Goal: Task Accomplishment & Management: Complete application form

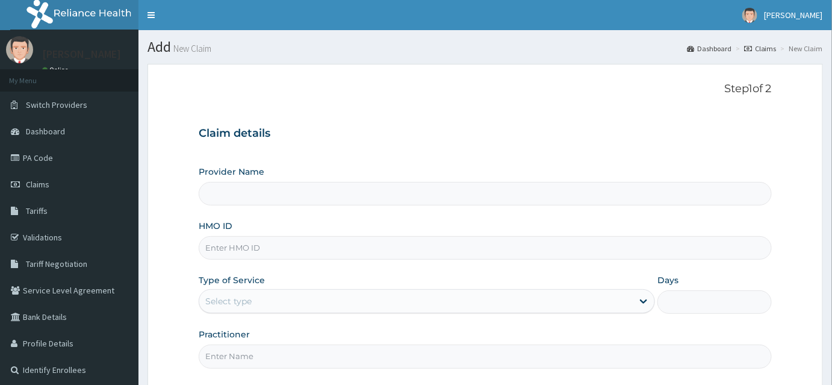
type input "INLAND SPECIALIST HOSPITAL- KETU"
click at [249, 230] on div "HMO ID" at bounding box center [485, 240] width 573 height 40
click at [256, 240] on input "HMO ID" at bounding box center [485, 247] width 573 height 23
paste input "REL/10251/A"
type input "REL/10251/A"
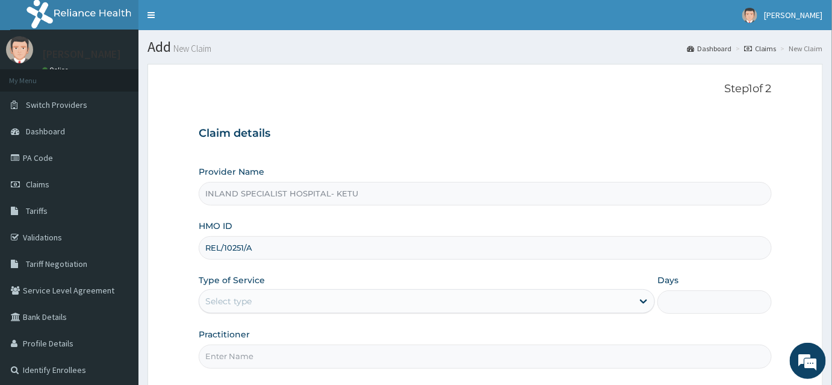
drag, startPoint x: 231, startPoint y: 295, endPoint x: 234, endPoint y: 315, distance: 20.1
click at [231, 296] on div "Select type" at bounding box center [228, 301] width 46 height 12
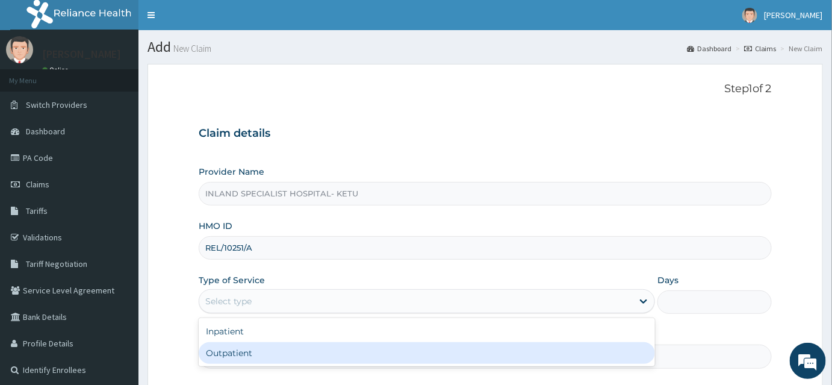
click at [234, 347] on div "Outpatient" at bounding box center [427, 353] width 456 height 22
type input "1"
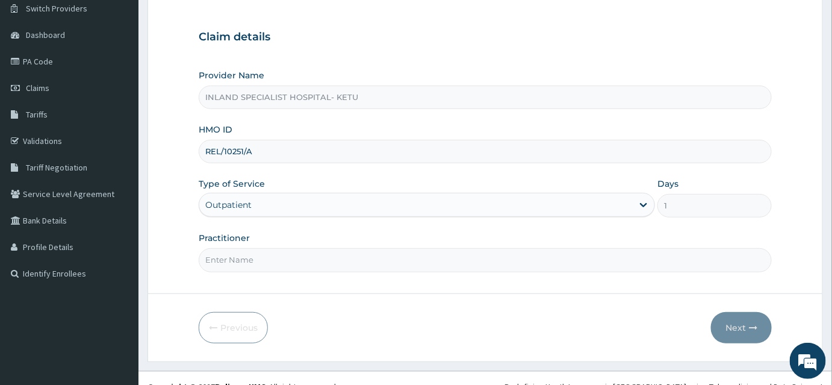
scroll to position [112, 0]
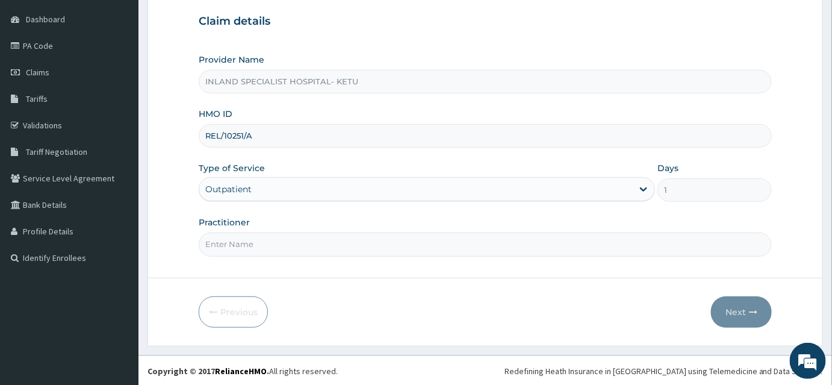
click at [241, 246] on input "Practitioner" at bounding box center [485, 243] width 573 height 23
paste input "[PERSON_NAME]"
type input "[PERSON_NAME]"
click at [728, 305] on button "Next" at bounding box center [741, 311] width 61 height 31
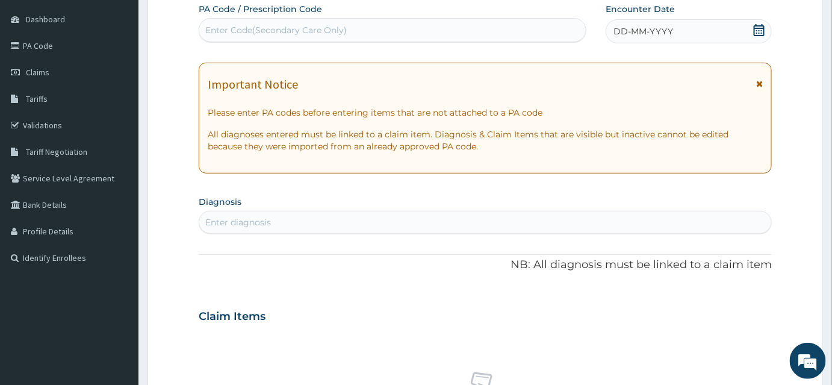
click at [759, 30] on icon at bounding box center [758, 30] width 11 height 12
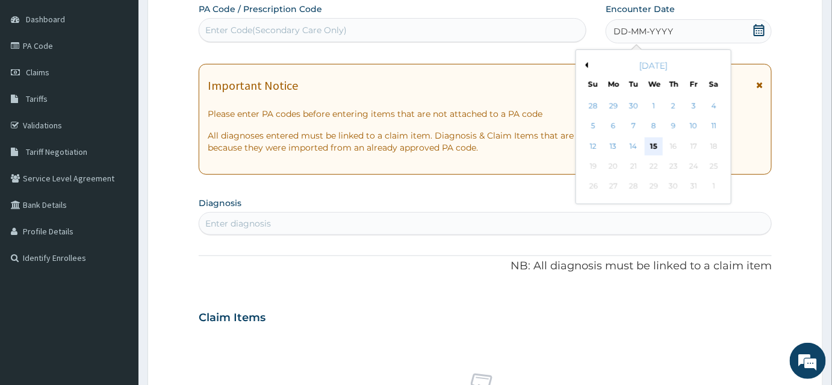
click at [652, 144] on div "15" at bounding box center [654, 146] width 18 height 18
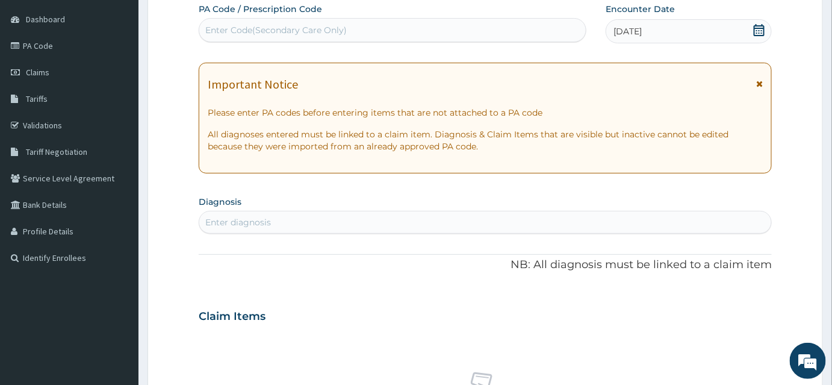
click at [395, 230] on div "Enter diagnosis" at bounding box center [485, 221] width 572 height 19
type input "m"
type input "[MEDICAL_DATA]"
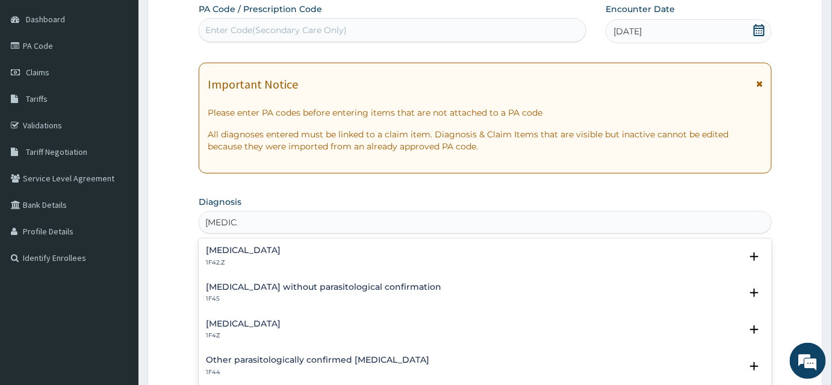
click at [241, 262] on p "1F42.Z" at bounding box center [243, 262] width 75 height 8
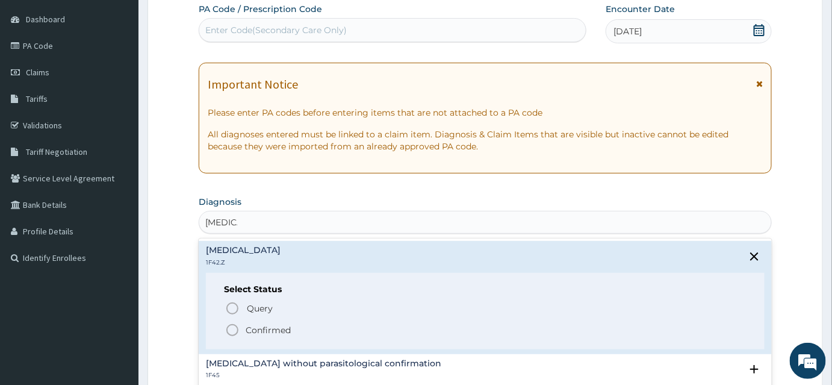
click at [259, 326] on p "Confirmed" at bounding box center [268, 330] width 45 height 12
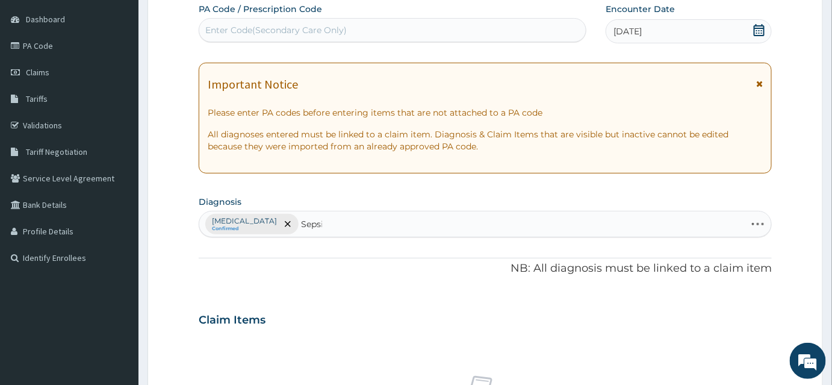
type input "[MEDICAL_DATA]"
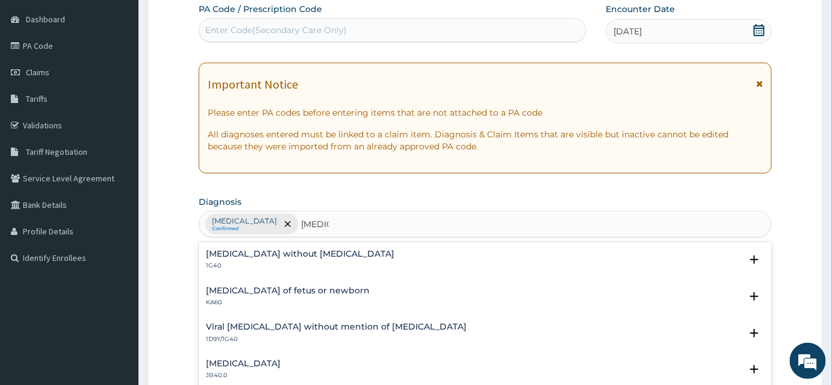
click at [247, 249] on h4 "[MEDICAL_DATA] without [MEDICAL_DATA]" at bounding box center [300, 253] width 188 height 9
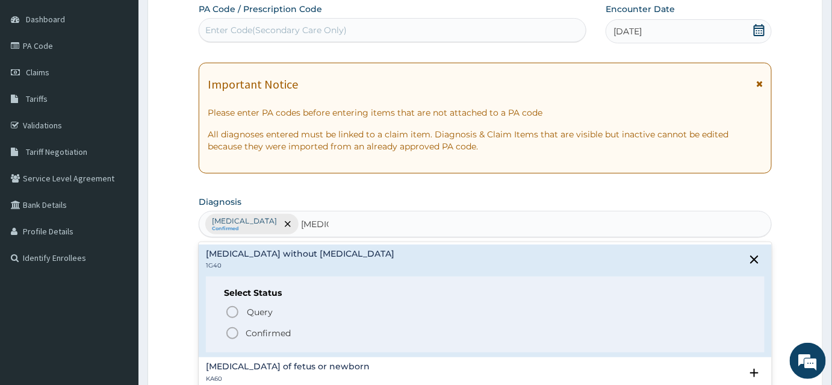
click at [238, 329] on icon "status option filled" at bounding box center [232, 333] width 14 height 14
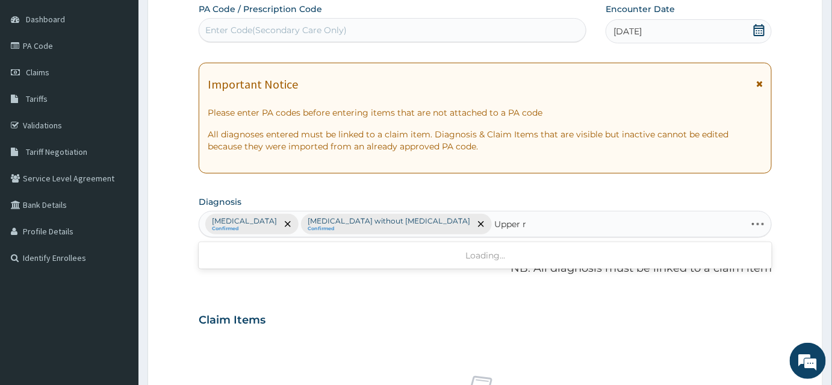
type input "Upper"
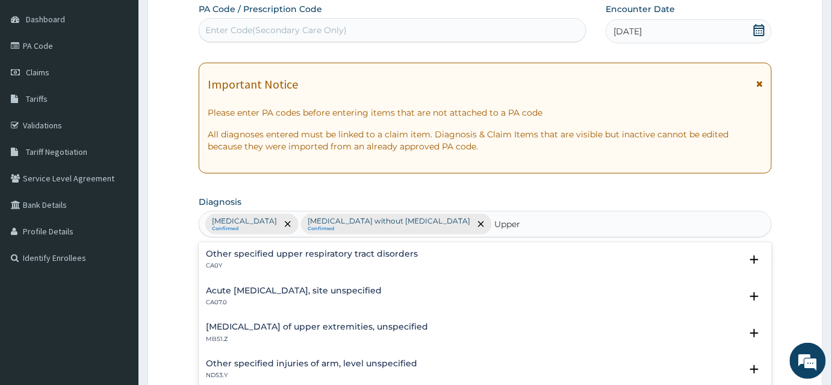
click at [274, 258] on div "Other specified upper respiratory tract disorders CA0Y" at bounding box center [312, 259] width 212 height 21
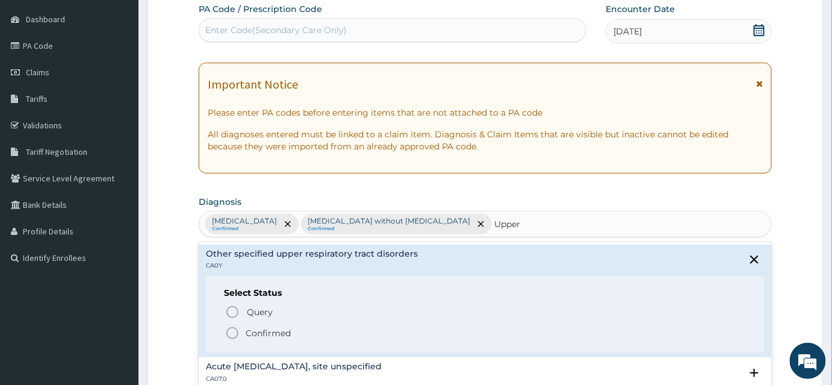
click at [269, 258] on div "Other specified upper respiratory tract disorders CA0Y" at bounding box center [312, 259] width 212 height 21
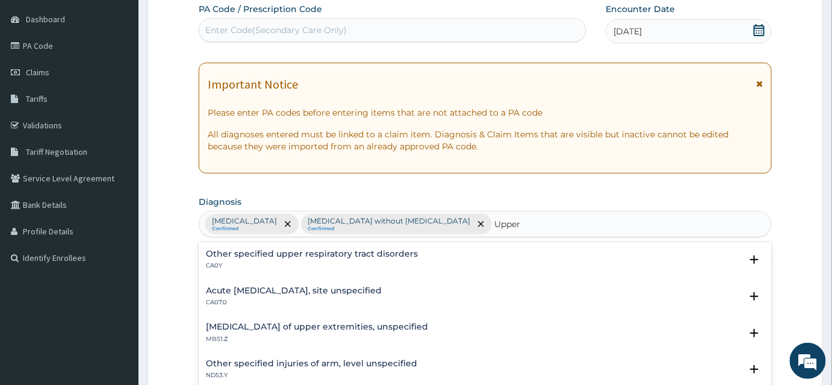
click at [299, 299] on p "CA07.0" at bounding box center [294, 302] width 176 height 8
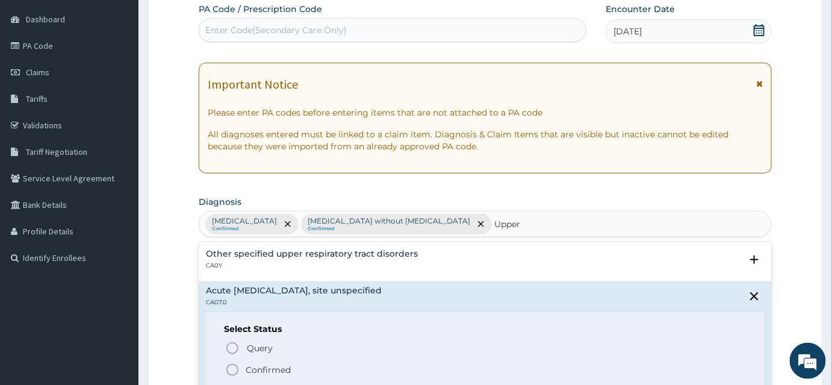
click at [258, 366] on p "Confirmed" at bounding box center [268, 369] width 45 height 12
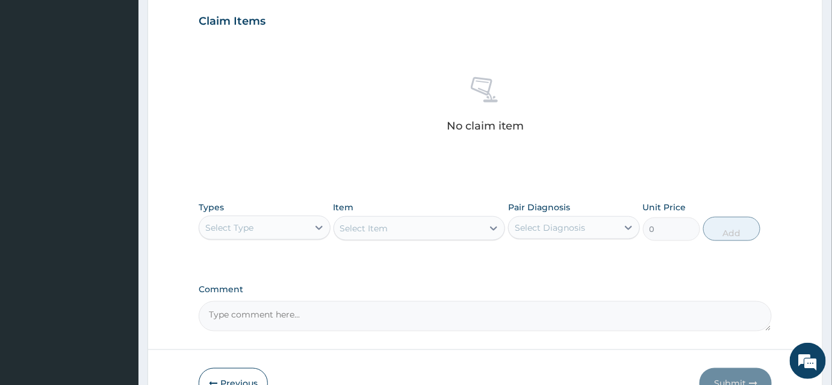
scroll to position [495, 0]
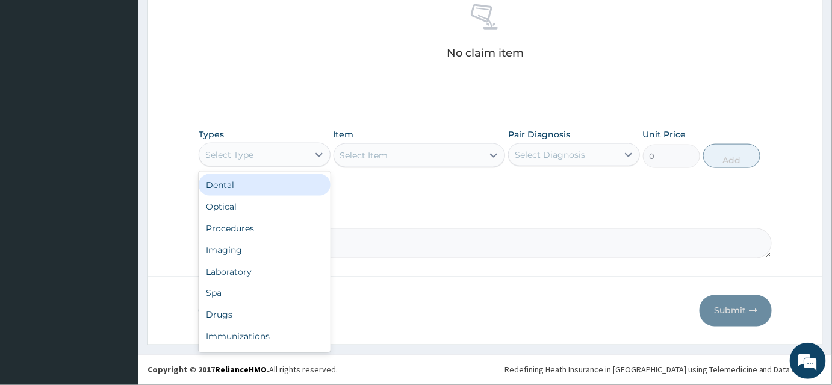
click at [267, 167] on div "Select Type" at bounding box center [265, 155] width 132 height 24
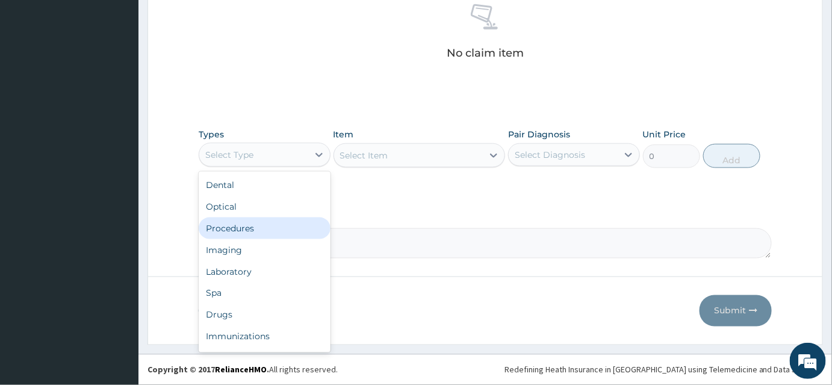
click at [260, 232] on div "Procedures" at bounding box center [265, 228] width 132 height 22
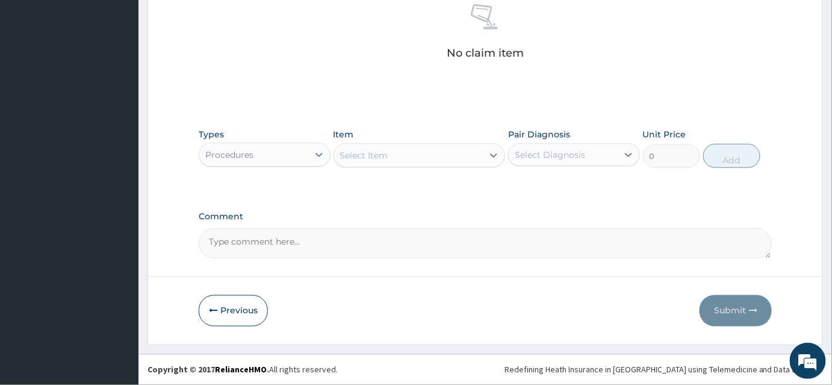
click at [412, 162] on div "Select Item" at bounding box center [408, 155] width 149 height 19
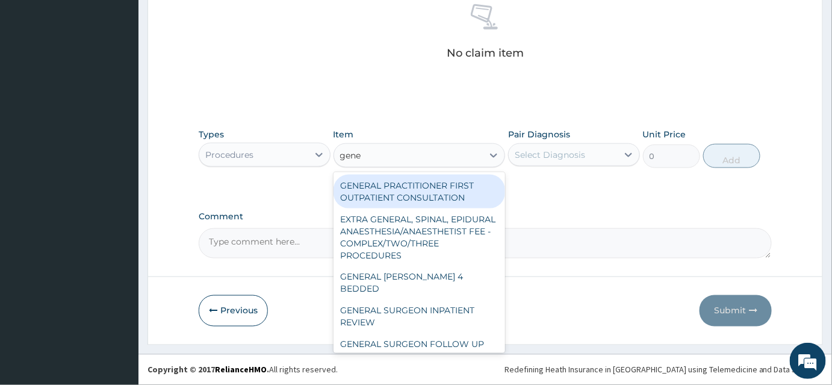
type input "gener"
click at [426, 186] on div "GENERAL PRACTITIONER FIRST OUTPATIENT CONSULTATION" at bounding box center [419, 192] width 172 height 34
type input "3750"
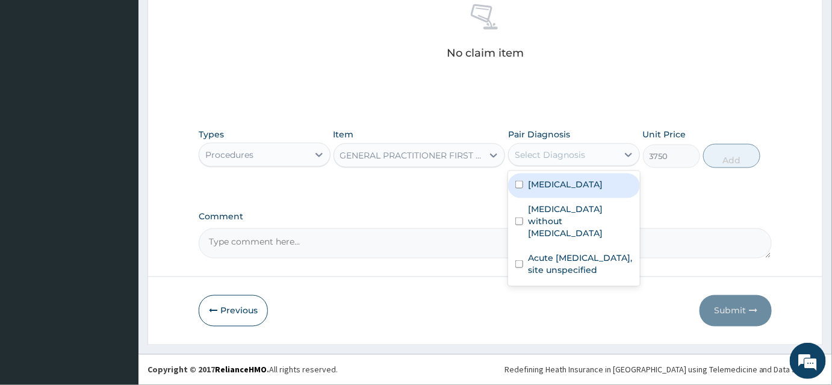
click at [546, 161] on div "Select Diagnosis" at bounding box center [550, 155] width 70 height 12
click at [560, 190] on label "[MEDICAL_DATA]" at bounding box center [565, 184] width 75 height 12
checkbox input "true"
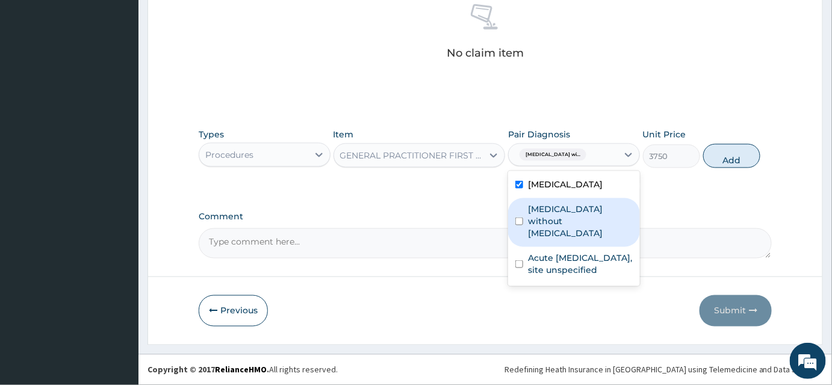
click at [558, 233] on label "[MEDICAL_DATA] without [MEDICAL_DATA]" at bounding box center [580, 221] width 105 height 36
checkbox input "true"
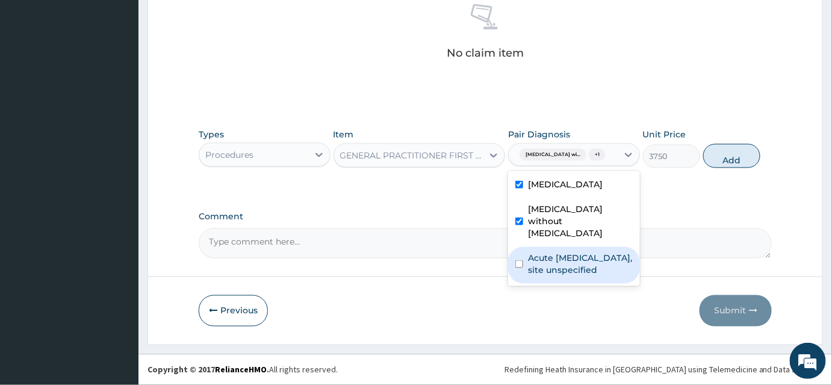
click at [569, 276] on label "Acute [MEDICAL_DATA], site unspecified" at bounding box center [580, 264] width 105 height 24
checkbox input "true"
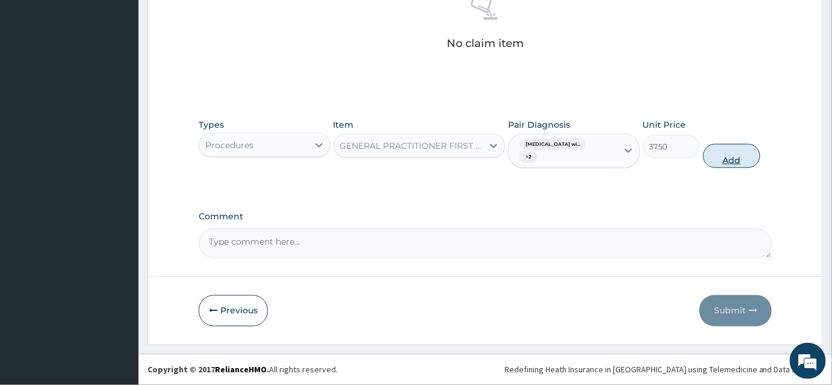
click at [728, 168] on button "Add" at bounding box center [731, 156] width 57 height 24
type input "0"
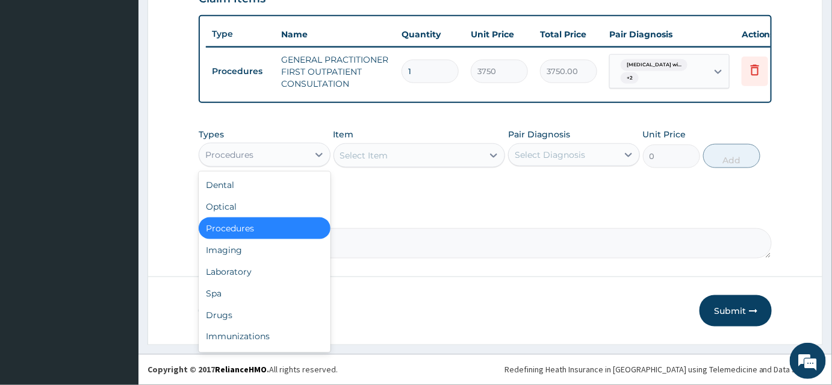
click at [285, 160] on div "Procedures" at bounding box center [253, 154] width 109 height 19
click at [240, 270] on div "Laboratory" at bounding box center [265, 272] width 132 height 22
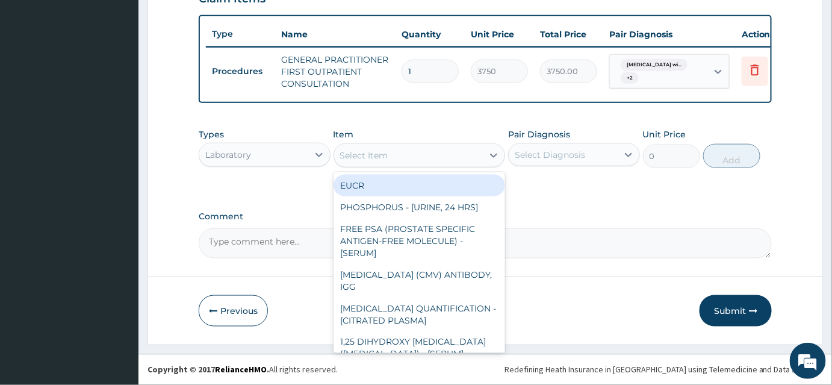
click at [376, 158] on div "Select Item" at bounding box center [364, 155] width 48 height 12
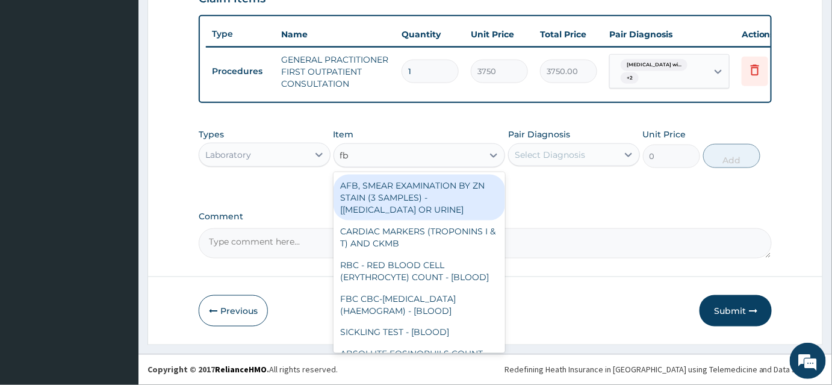
type input "fbc"
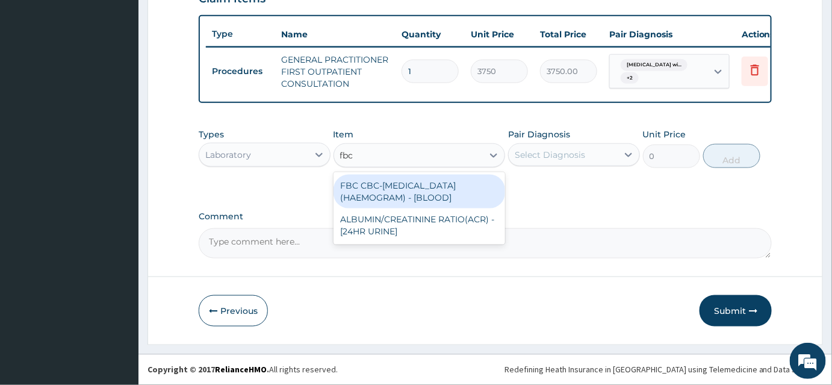
click at [407, 203] on div "FBC CBC-[MEDICAL_DATA] (HAEMOGRAM) - [BLOOD]" at bounding box center [419, 192] width 172 height 34
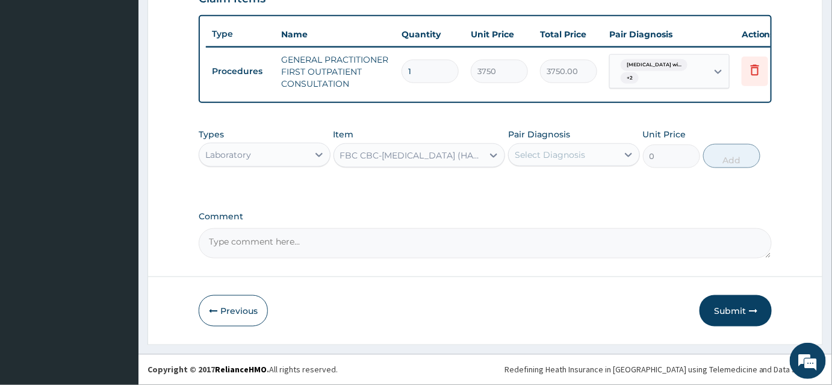
type input "5000"
click at [640, 156] on div "Select Diagnosis" at bounding box center [574, 154] width 132 height 23
click at [613, 153] on div "Select Diagnosis" at bounding box center [563, 154] width 109 height 19
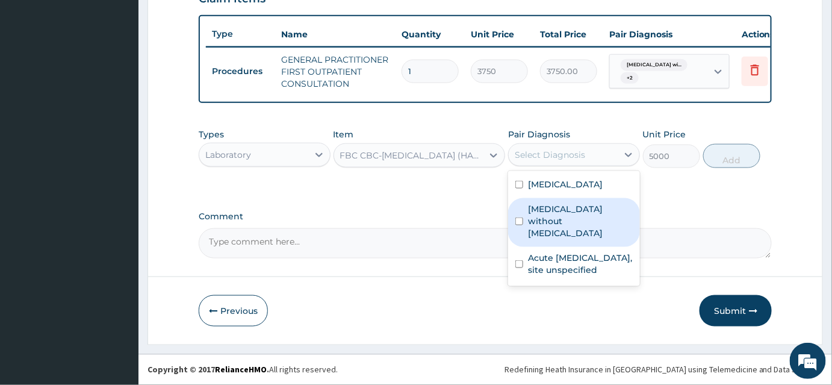
click at [573, 239] on label "[MEDICAL_DATA] without [MEDICAL_DATA]" at bounding box center [580, 221] width 105 height 36
checkbox input "true"
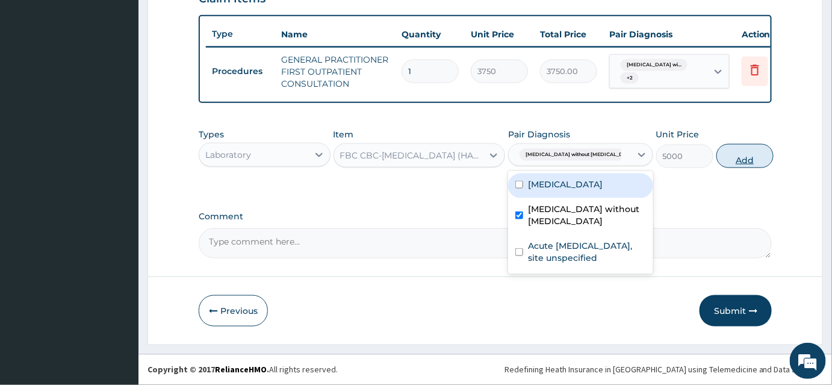
click at [716, 161] on button "Add" at bounding box center [744, 156] width 57 height 24
type input "0"
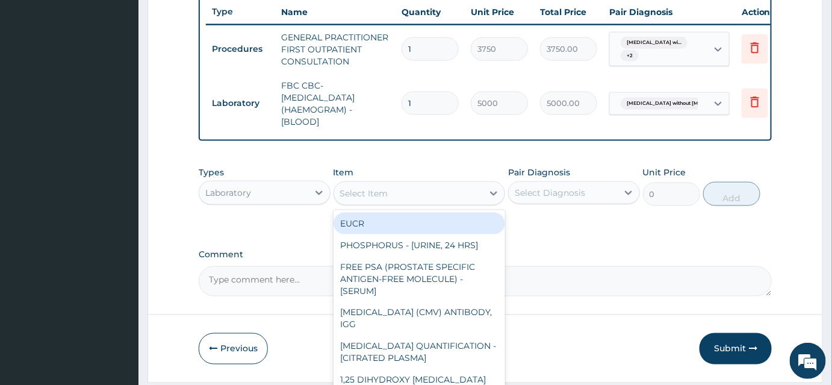
click at [380, 199] on div "Select Item" at bounding box center [364, 193] width 48 height 12
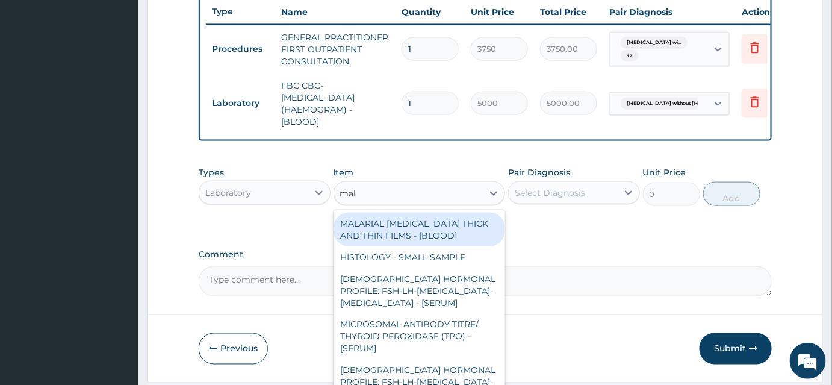
type input "mala"
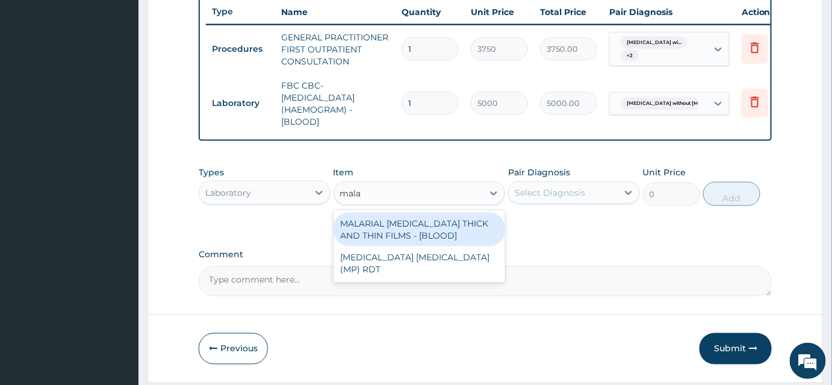
click at [424, 246] on div "MALARIAL [MEDICAL_DATA] THICK AND THIN FILMS - [BLOOD]" at bounding box center [419, 229] width 172 height 34
type input "2187.5"
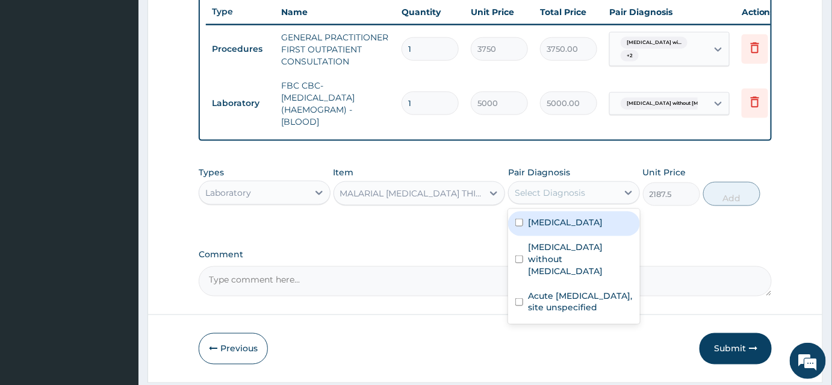
click at [560, 199] on div "Select Diagnosis" at bounding box center [550, 193] width 70 height 12
click at [580, 228] on label "[MEDICAL_DATA]" at bounding box center [565, 222] width 75 height 12
checkbox input "true"
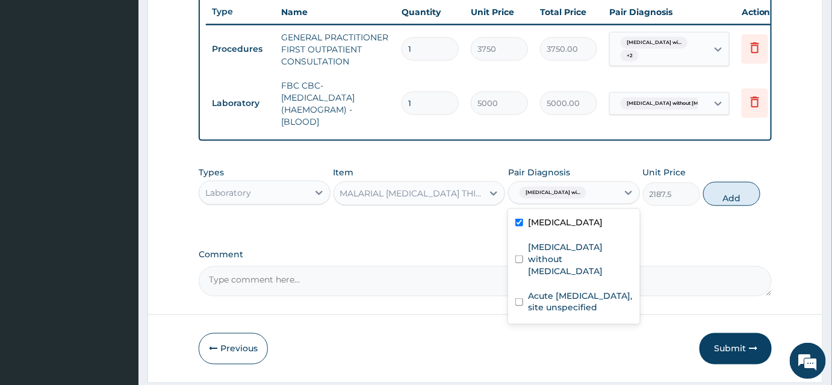
click at [731, 206] on button "Add" at bounding box center [731, 194] width 57 height 24
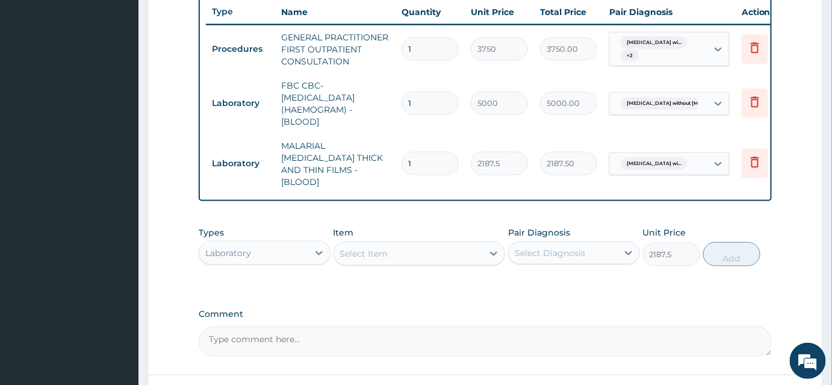
type input "0"
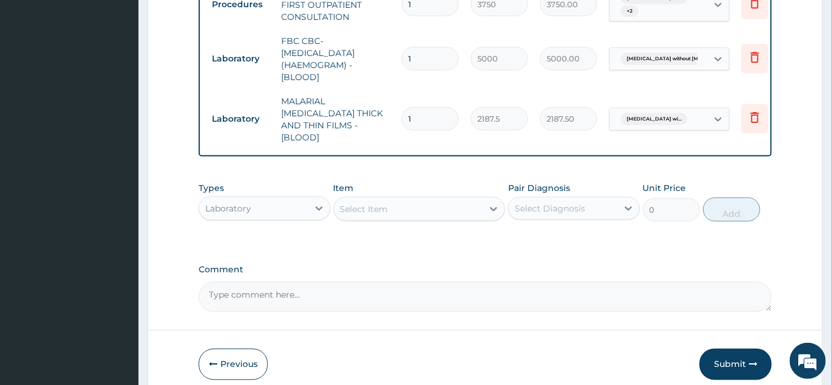
scroll to position [563, 0]
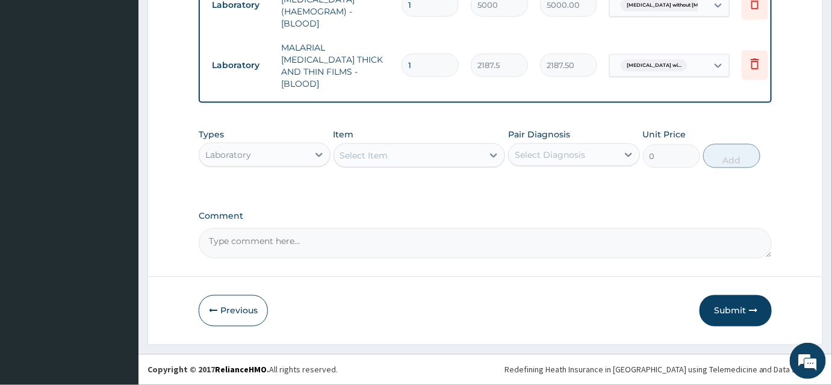
click at [262, 149] on div "Laboratory" at bounding box center [253, 154] width 109 height 19
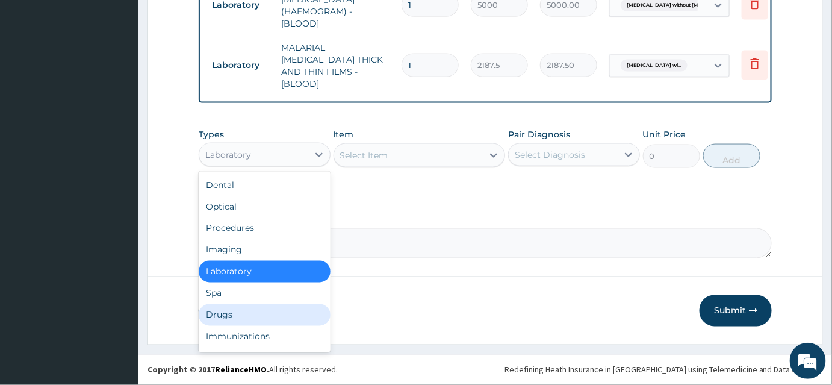
click at [232, 309] on div "Drugs" at bounding box center [265, 315] width 132 height 22
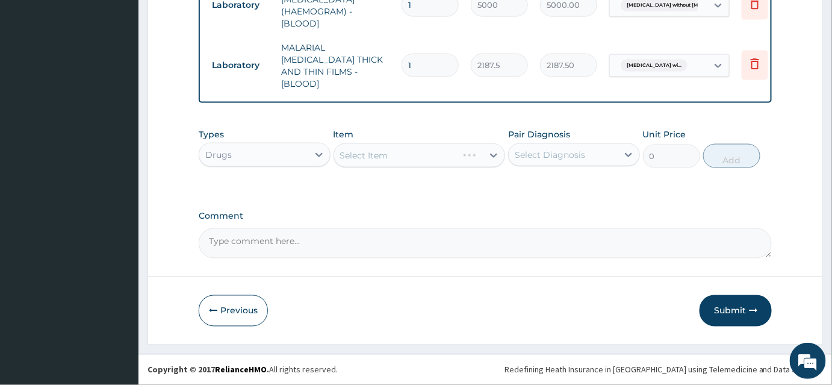
click at [404, 156] on div "Select Item" at bounding box center [419, 155] width 172 height 24
click at [404, 156] on div "Select Item" at bounding box center [408, 155] width 149 height 19
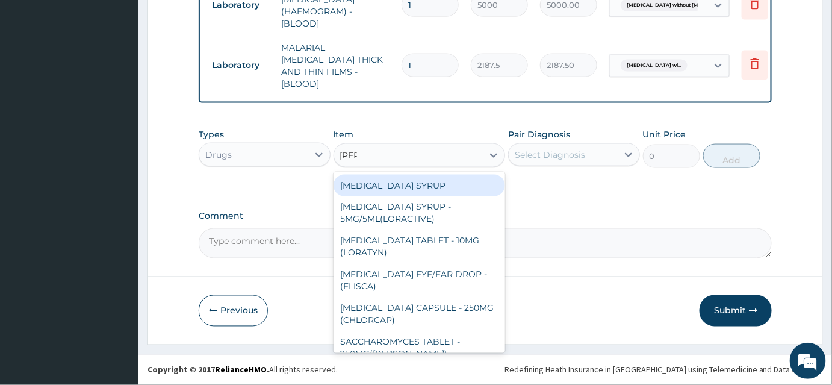
type input "lorat"
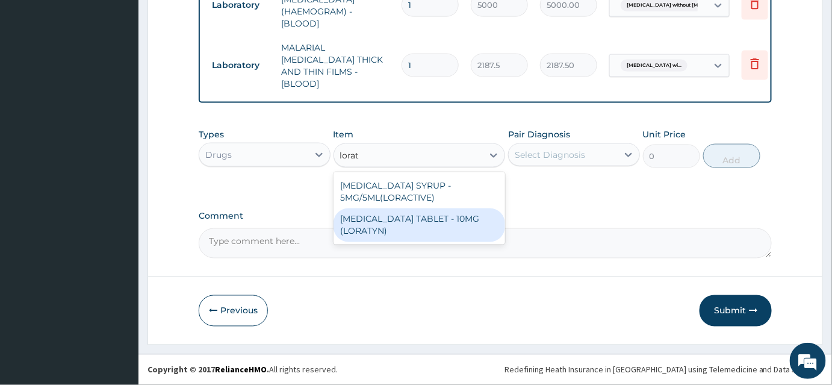
click at [412, 221] on div "[MEDICAL_DATA] TABLET - 10MG (LORATYN)" at bounding box center [419, 225] width 172 height 34
type input "98"
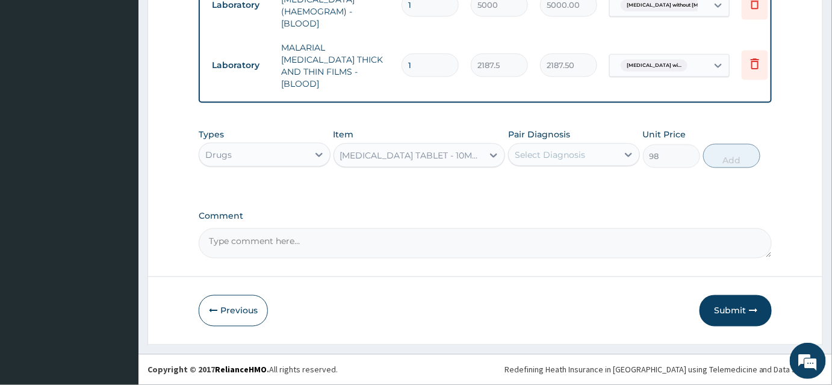
click at [557, 161] on div "Select Diagnosis" at bounding box center [550, 155] width 70 height 12
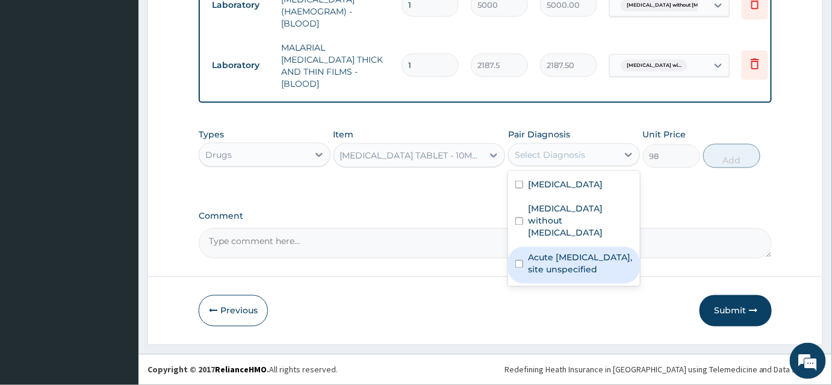
click at [566, 276] on label "Acute [MEDICAL_DATA], site unspecified" at bounding box center [580, 264] width 105 height 24
checkbox input "true"
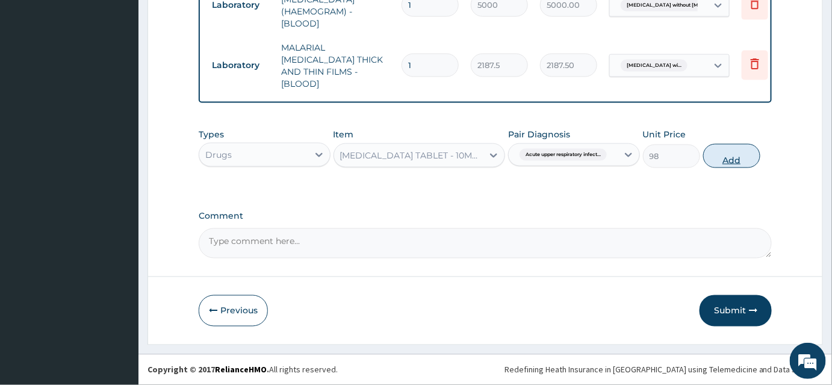
click at [722, 156] on button "Add" at bounding box center [731, 156] width 57 height 24
type input "0"
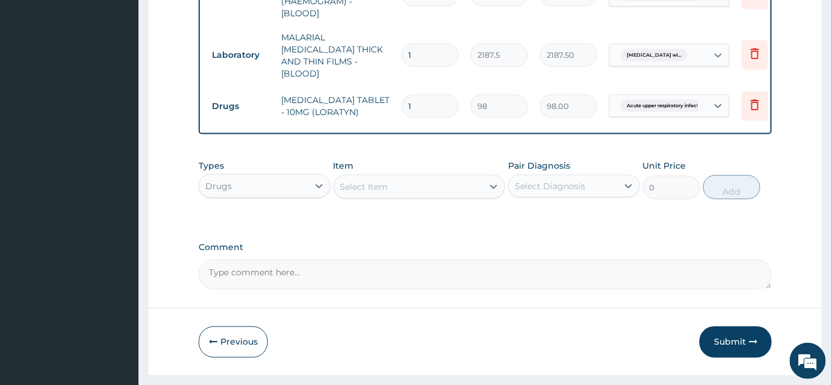
drag, startPoint x: 434, startPoint y: 111, endPoint x: 385, endPoint y: 110, distance: 48.8
click at [385, 110] on tr "Drugs [MEDICAL_DATA] TABLET - 10MG (LORATYN) 1 98 98.00 Acute upper respiratory…" at bounding box center [501, 106] width 590 height 42
type input "5"
type input "490.00"
type input "5"
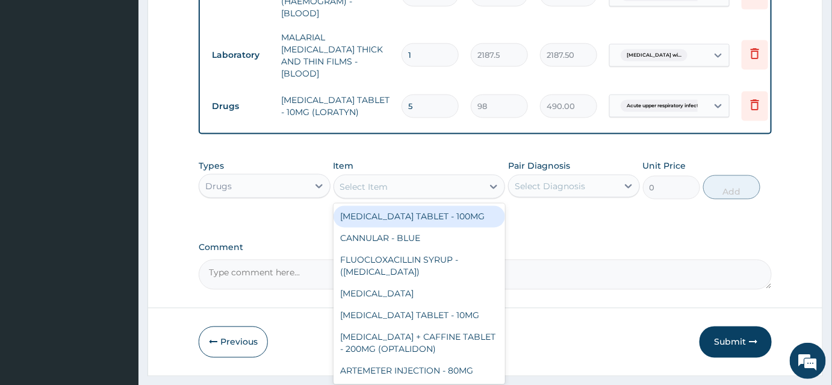
click at [388, 190] on div "Select Item" at bounding box center [408, 186] width 149 height 19
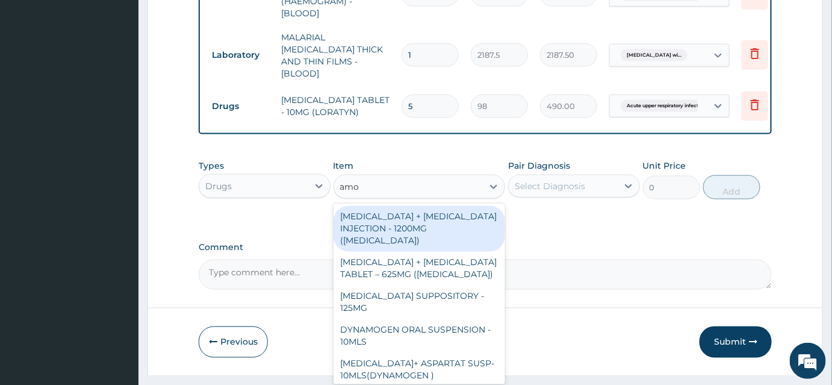
type input "amox"
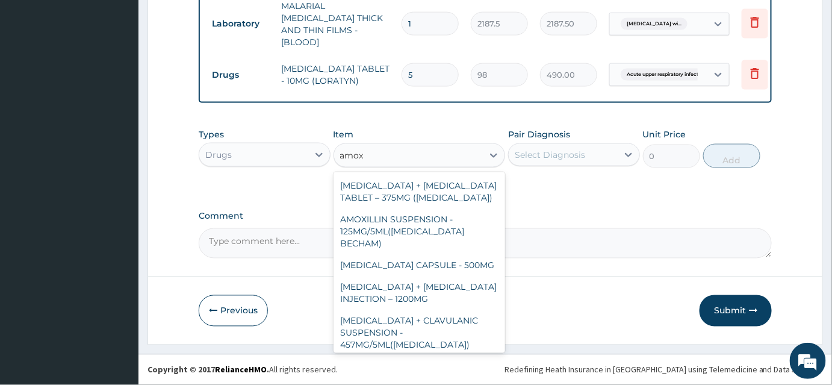
scroll to position [333, 0]
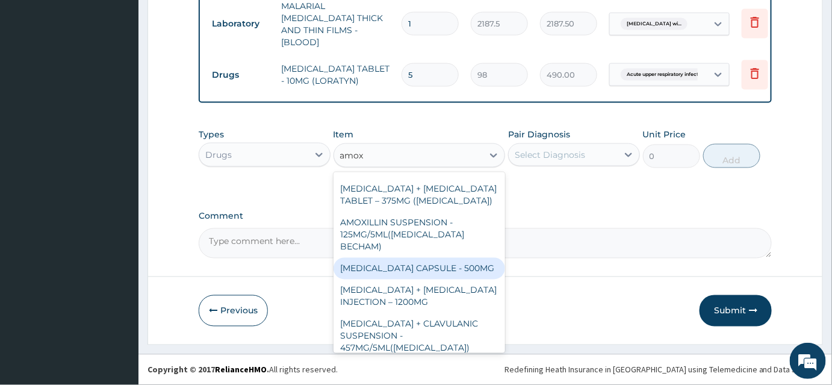
click at [454, 258] on div "[MEDICAL_DATA] CAPSULE - 500MG" at bounding box center [419, 269] width 172 height 22
type input "112"
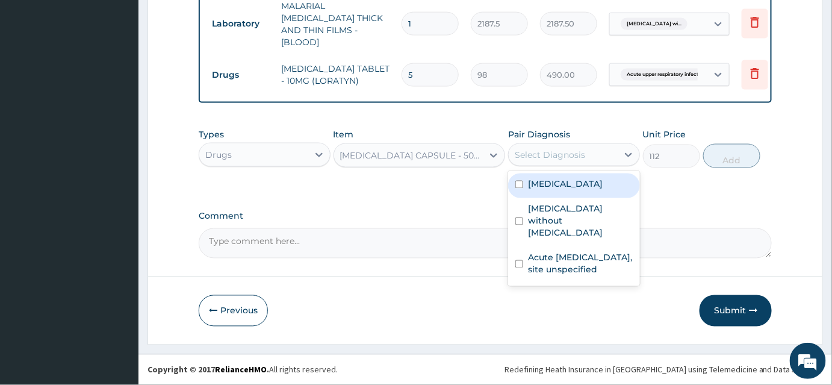
click at [555, 158] on div "Select Diagnosis" at bounding box center [550, 155] width 70 height 12
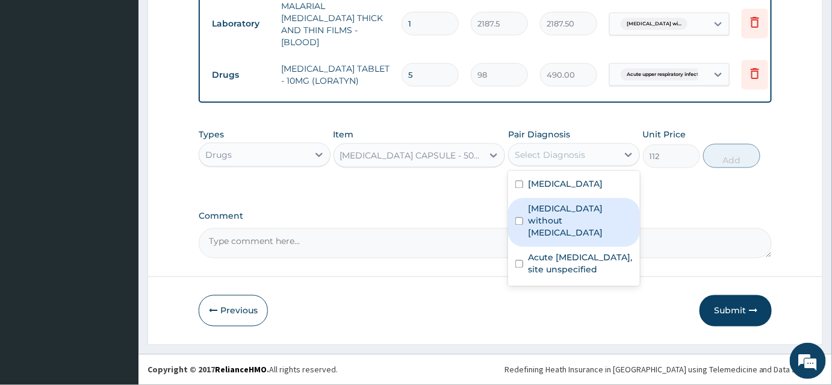
click at [558, 239] on label "[MEDICAL_DATA] without [MEDICAL_DATA]" at bounding box center [580, 221] width 105 height 36
checkbox input "true"
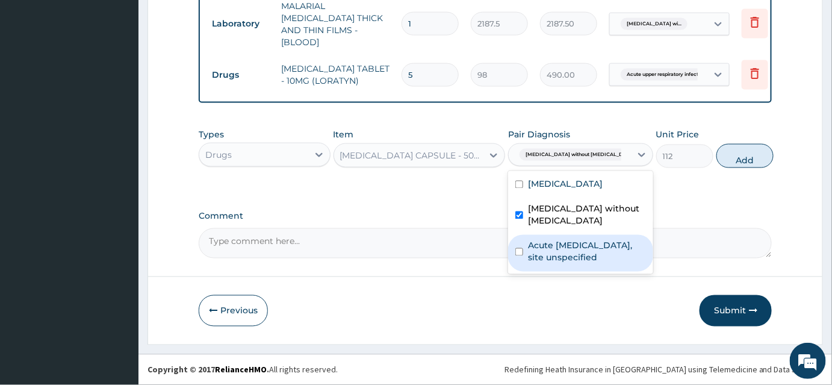
click at [564, 264] on label "Acute [MEDICAL_DATA], site unspecified" at bounding box center [587, 252] width 118 height 24
checkbox input "true"
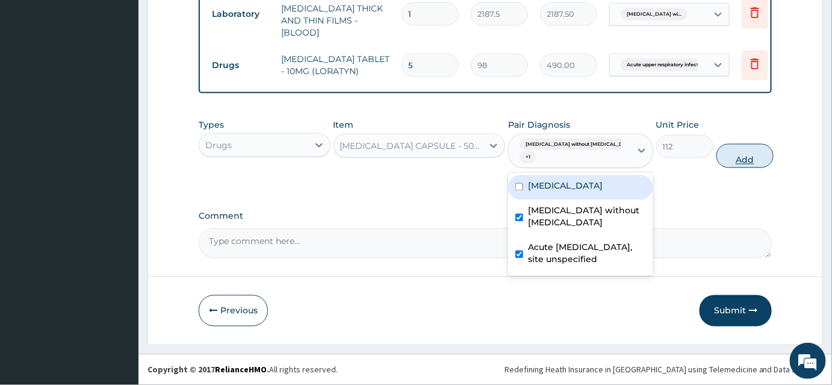
click at [716, 168] on button "Add" at bounding box center [744, 156] width 57 height 24
type input "0"
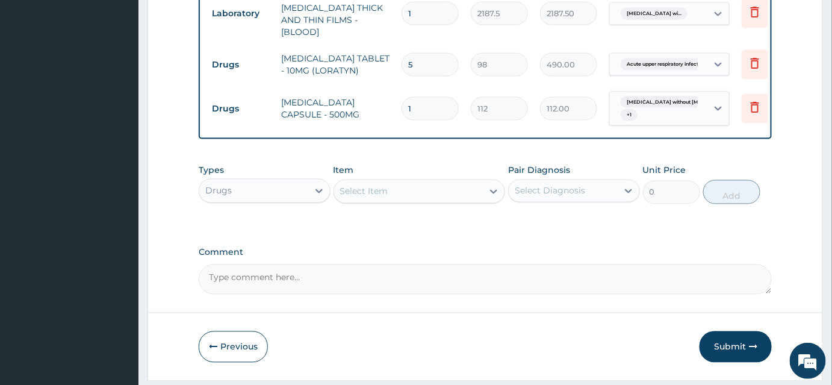
type input "15"
type input "1680.00"
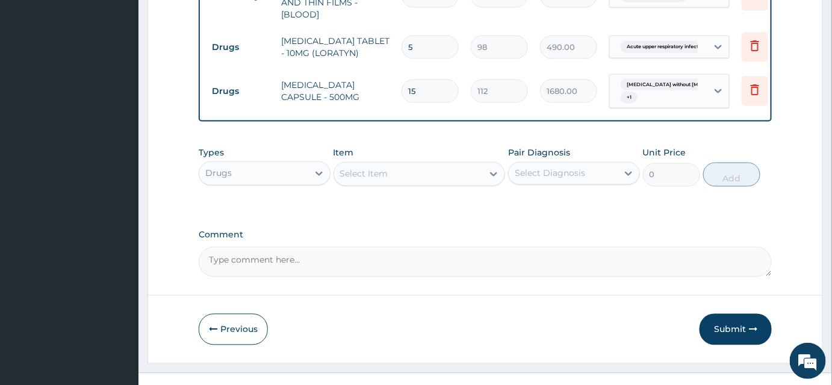
scroll to position [651, 0]
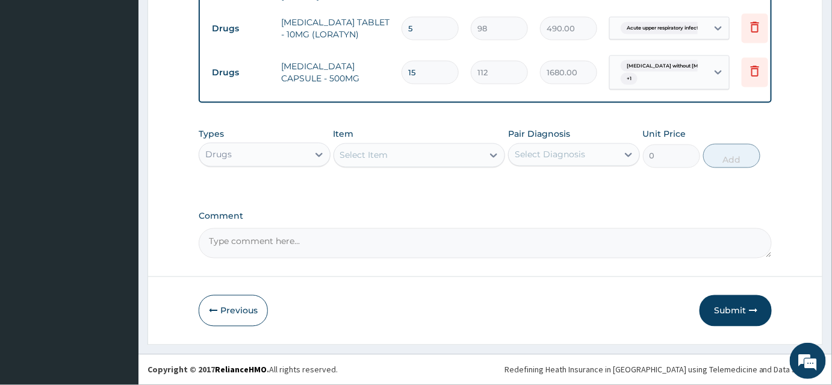
type input "15"
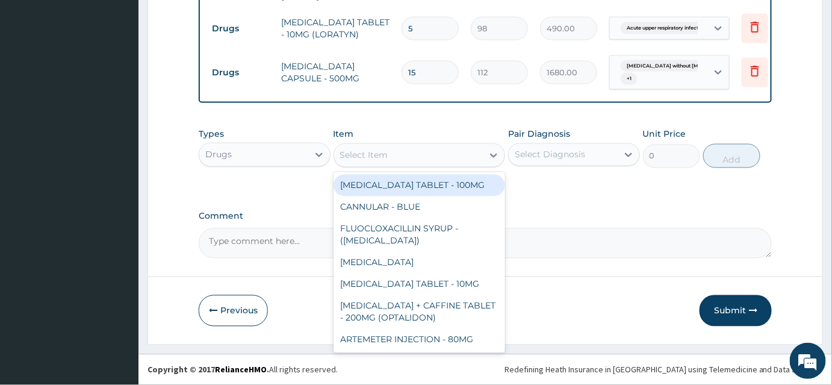
click at [391, 154] on div "Select Item" at bounding box center [408, 155] width 149 height 19
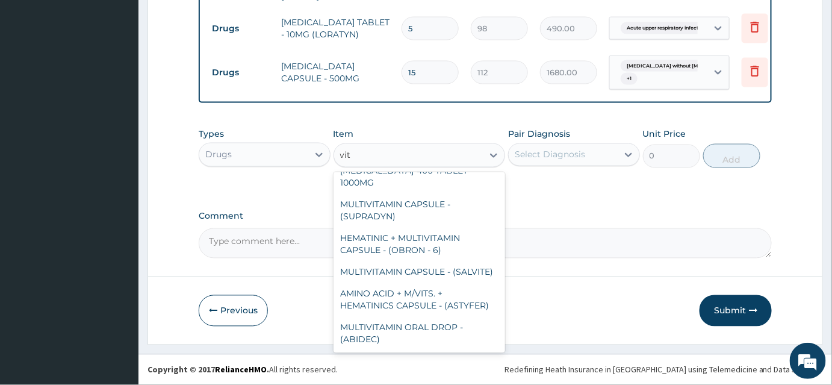
scroll to position [395, 0]
type input "v"
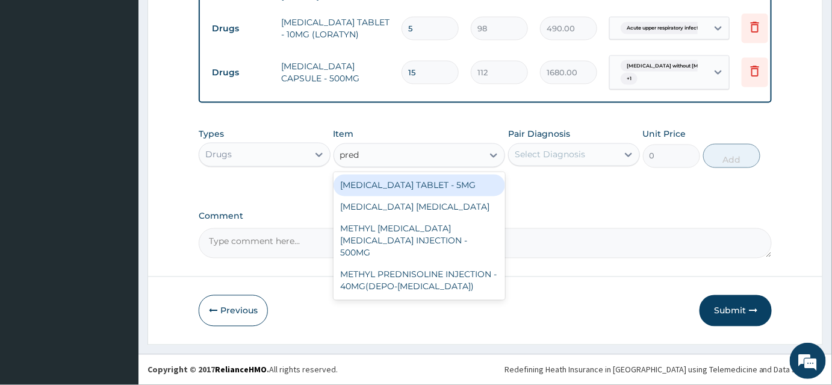
scroll to position [0, 0]
type input "predn"
click at [458, 184] on div "[MEDICAL_DATA] TABLET - 5MG" at bounding box center [419, 186] width 172 height 22
type input "42"
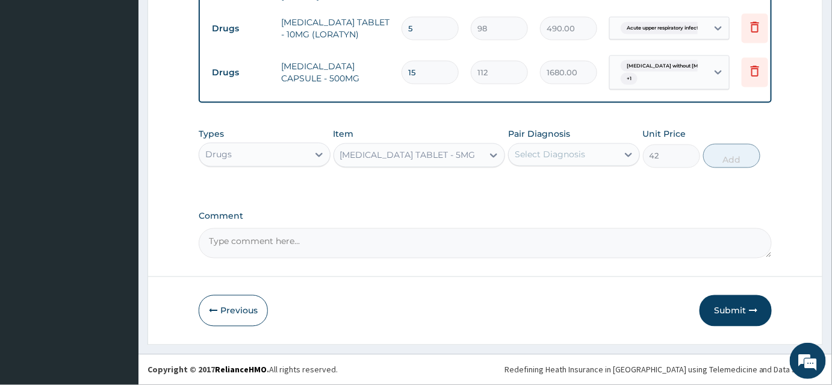
click at [590, 149] on div "Select Diagnosis" at bounding box center [563, 154] width 109 height 19
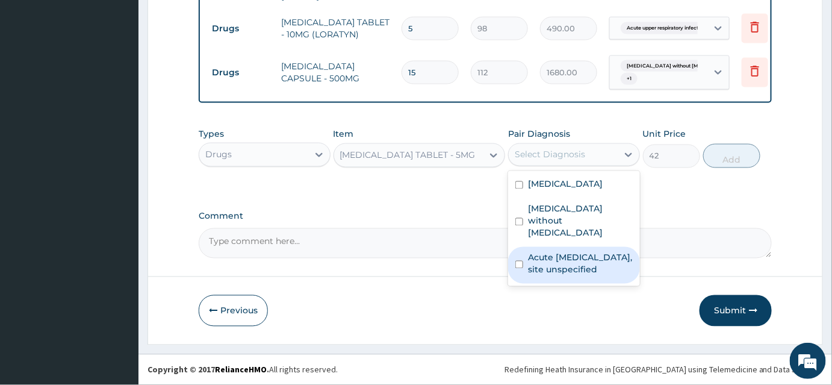
click at [566, 276] on label "Acute [MEDICAL_DATA], site unspecified" at bounding box center [580, 264] width 105 height 24
checkbox input "true"
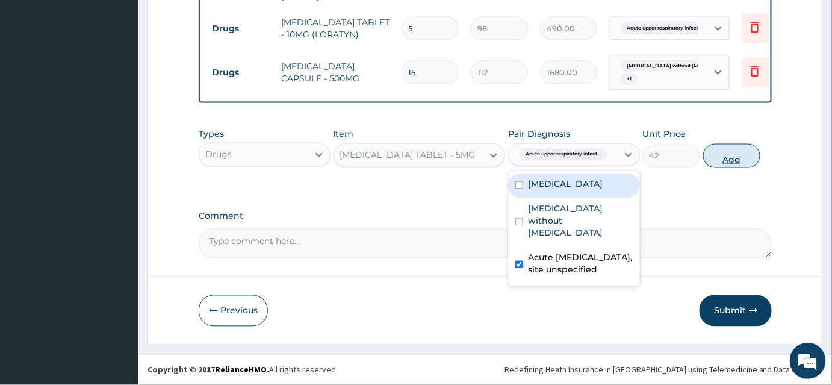
click at [718, 156] on button "Add" at bounding box center [731, 156] width 57 height 24
type input "0"
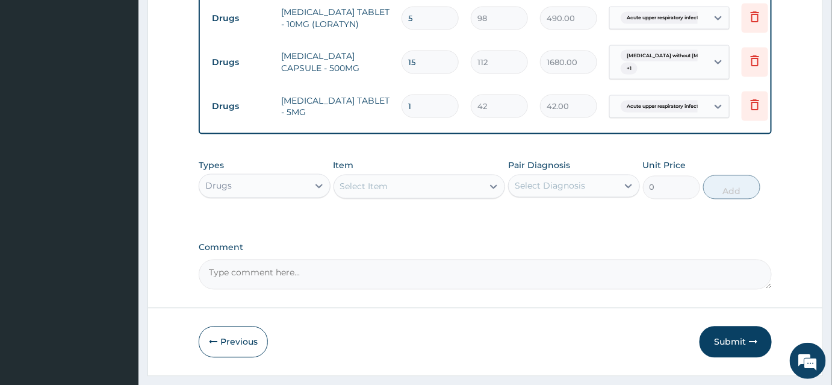
type input "10"
type input "420.00"
type input "10"
click at [383, 199] on div "Item Select Item" at bounding box center [419, 179] width 172 height 40
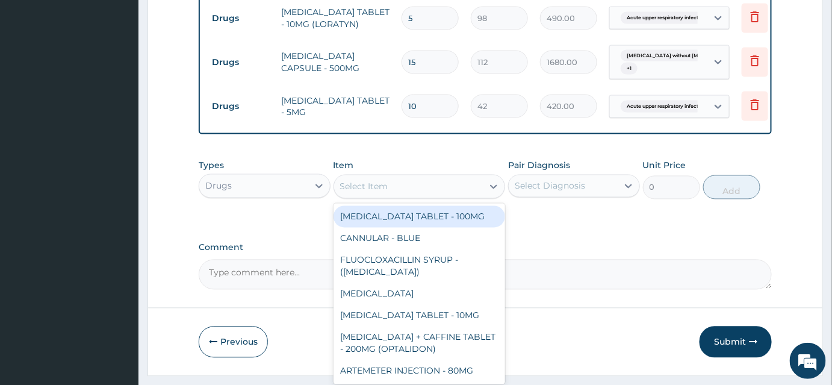
click at [383, 193] on div "Select Item" at bounding box center [364, 187] width 48 height 12
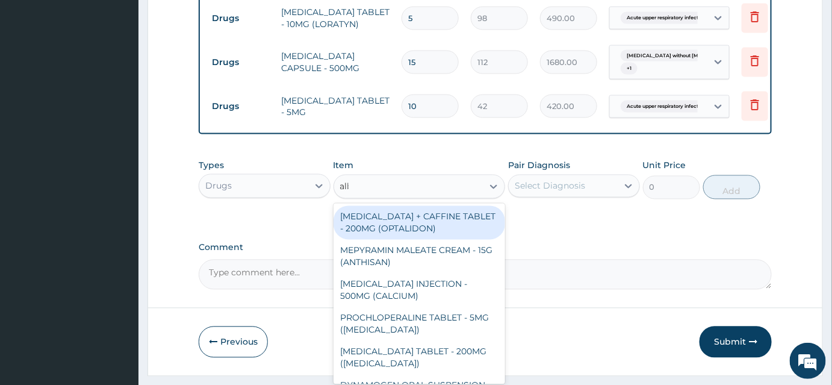
type input "albe"
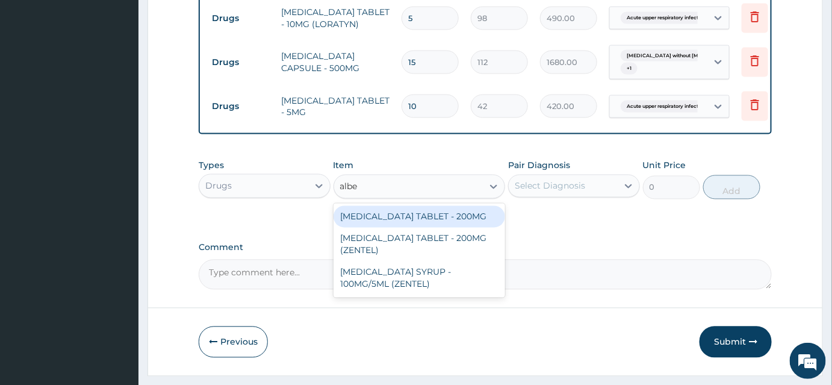
click at [436, 227] on div "[MEDICAL_DATA] TABLET - 200MG" at bounding box center [419, 217] width 172 height 22
type input "280"
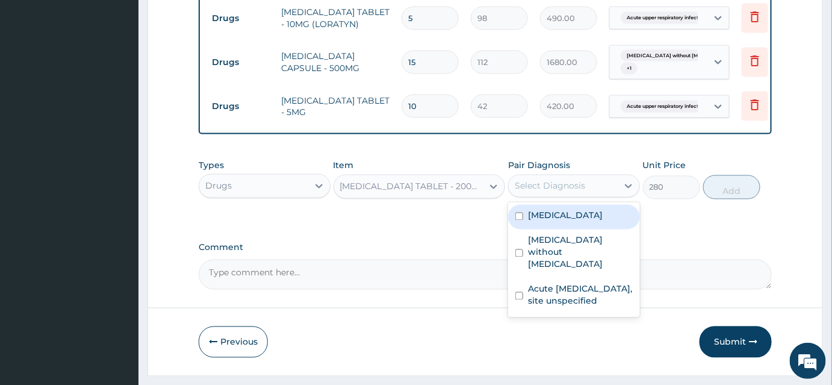
click at [533, 192] on div "Select Diagnosis" at bounding box center [550, 186] width 70 height 12
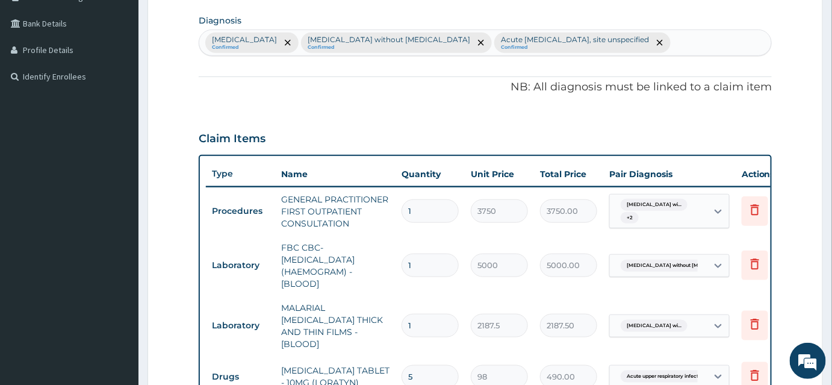
scroll to position [268, 0]
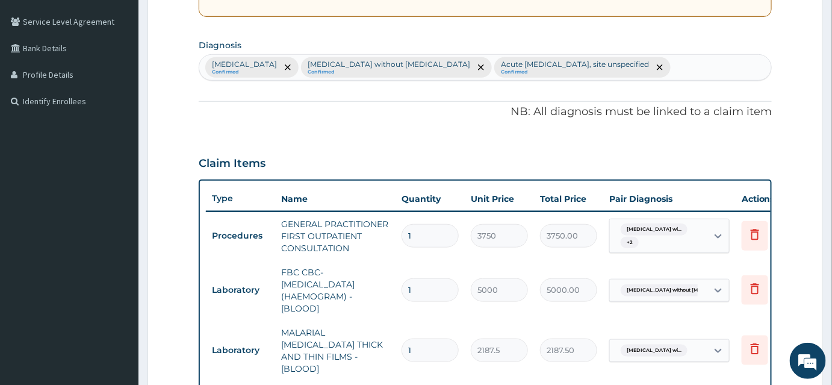
click at [530, 80] on div "[MEDICAL_DATA] Confirmed [MEDICAL_DATA] without [MEDICAL_DATA] Confirmed Acute …" at bounding box center [485, 67] width 572 height 25
type input "h"
type input "[MEDICAL_DATA]"
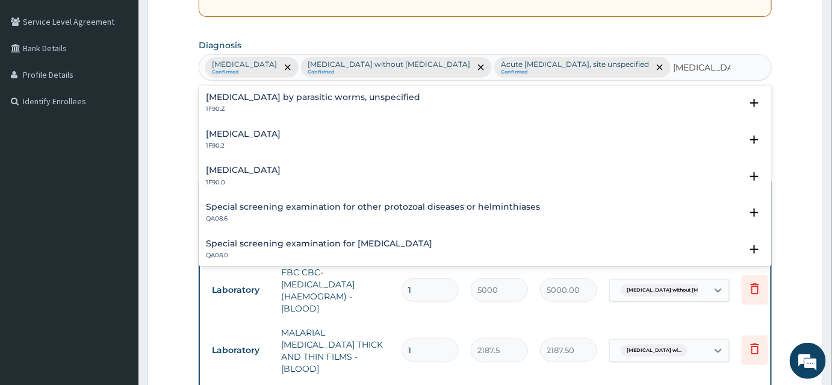
scroll to position [6, 0]
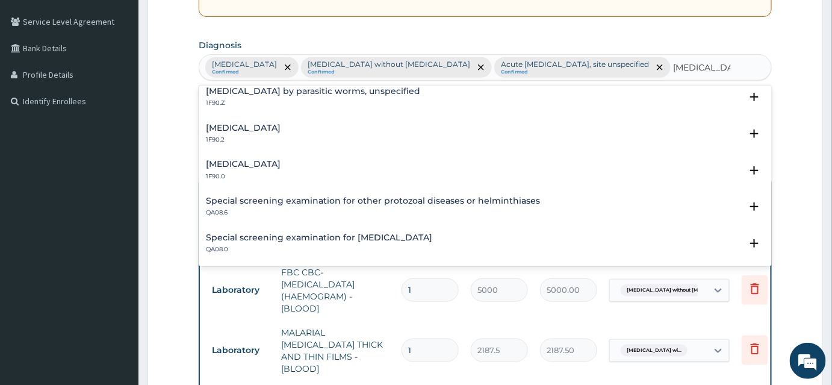
click at [302, 108] on div "[MEDICAL_DATA] by parasitic worms, unspecified 1F90.Z" at bounding box center [313, 97] width 214 height 21
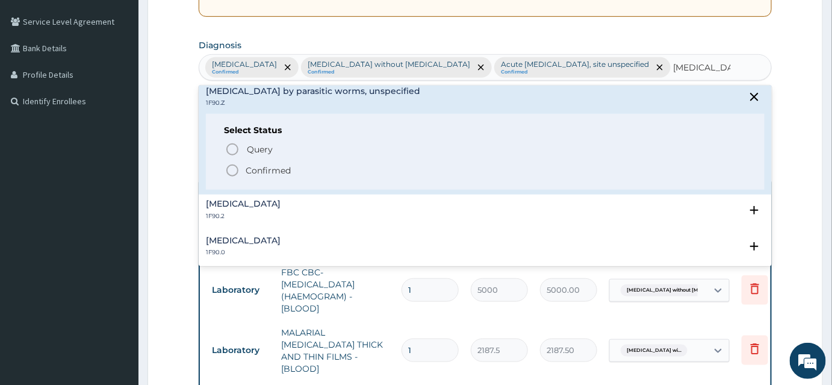
click at [274, 176] on p "Confirmed" at bounding box center [268, 170] width 45 height 12
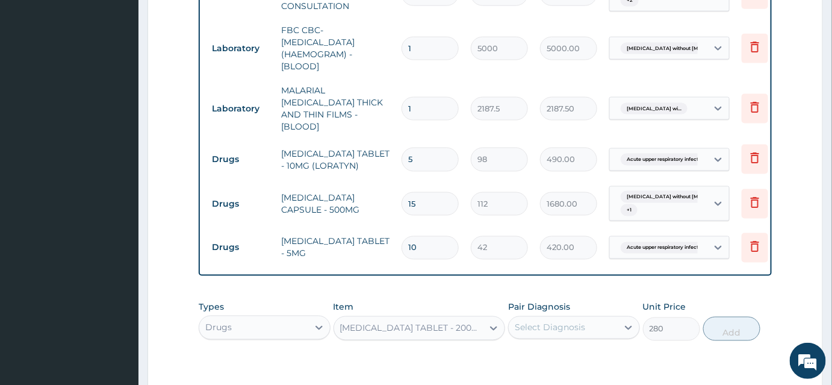
scroll to position [597, 0]
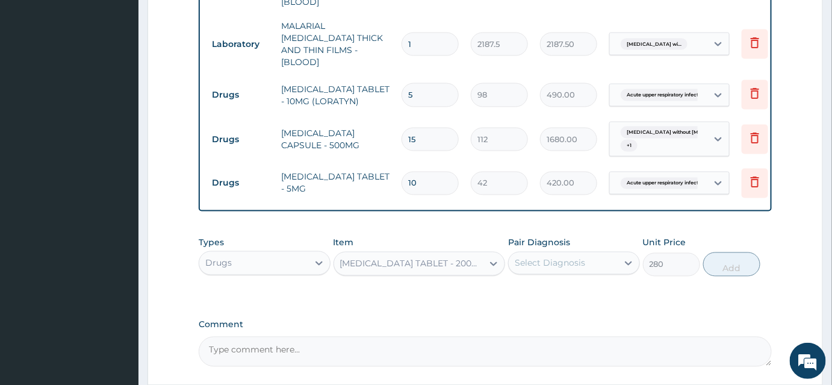
click at [567, 257] on div "Select Diagnosis" at bounding box center [550, 263] width 70 height 12
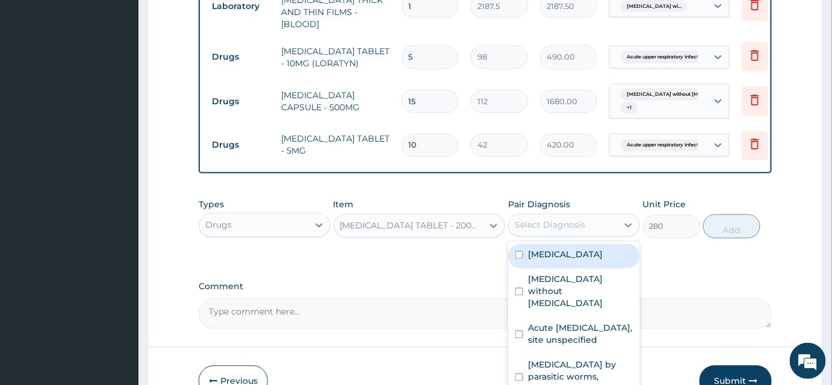
scroll to position [699, 0]
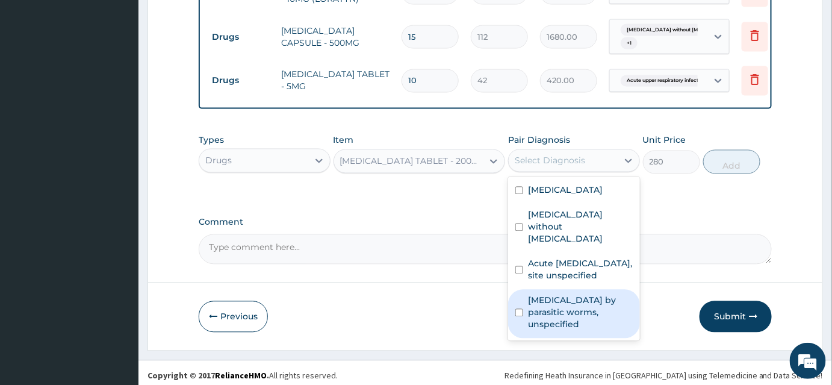
click at [583, 317] on label "[MEDICAL_DATA] by parasitic worms, unspecified" at bounding box center [580, 312] width 105 height 36
checkbox input "true"
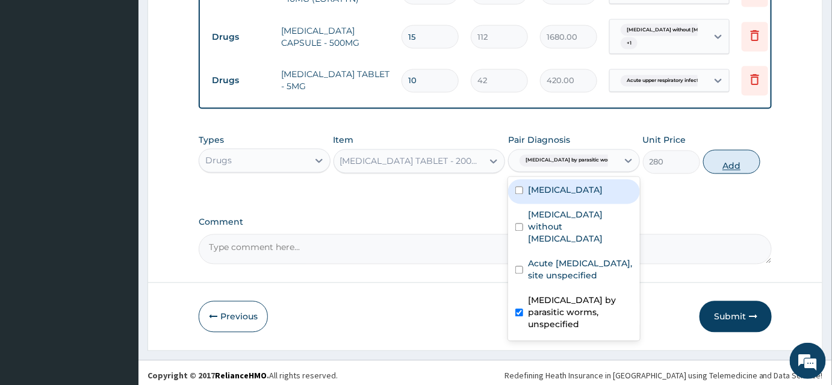
click at [717, 164] on button "Add" at bounding box center [731, 162] width 57 height 24
type input "0"
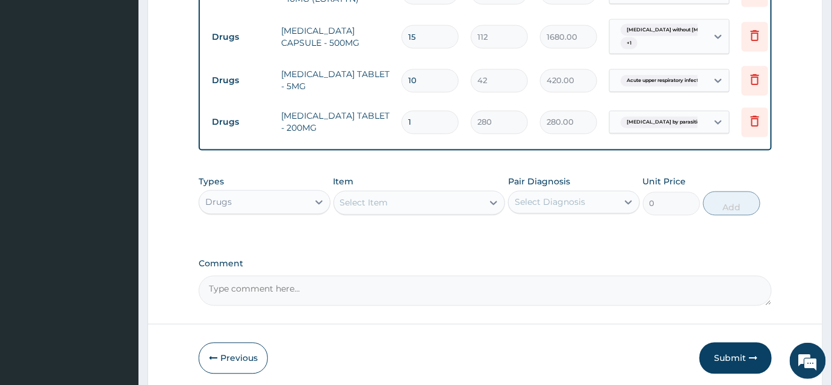
drag, startPoint x: 433, startPoint y: 115, endPoint x: 401, endPoint y: 115, distance: 32.5
click at [401, 115] on div "1" at bounding box center [429, 122] width 57 height 23
type input "2"
type input "560.00"
type input "2"
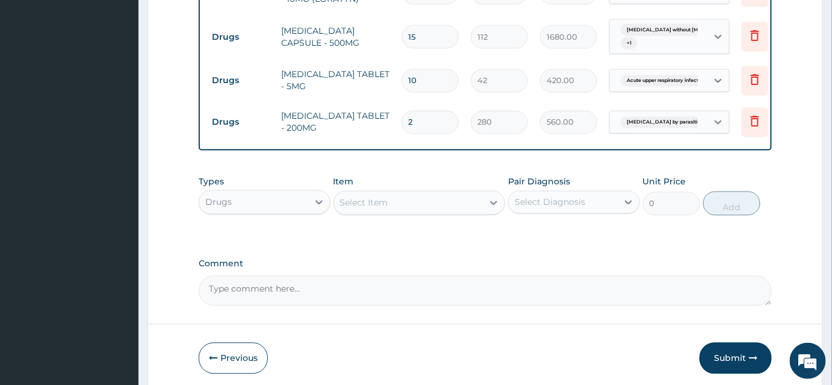
click at [400, 193] on div "Select Item" at bounding box center [408, 202] width 149 height 19
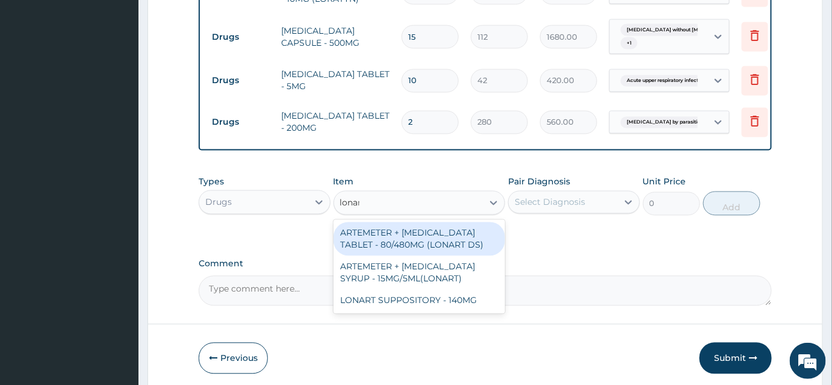
type input "lonart"
click at [421, 233] on div "ARTEMETER + [MEDICAL_DATA] TABLET - 80/480MG (LONART DS)" at bounding box center [419, 239] width 172 height 34
type input "588"
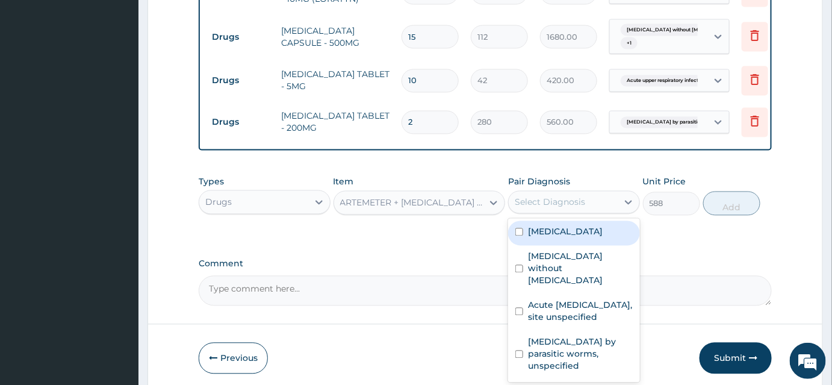
click at [530, 200] on div "Select Diagnosis" at bounding box center [550, 202] width 70 height 12
click at [563, 238] on label "[MEDICAL_DATA]" at bounding box center [565, 232] width 75 height 12
checkbox input "true"
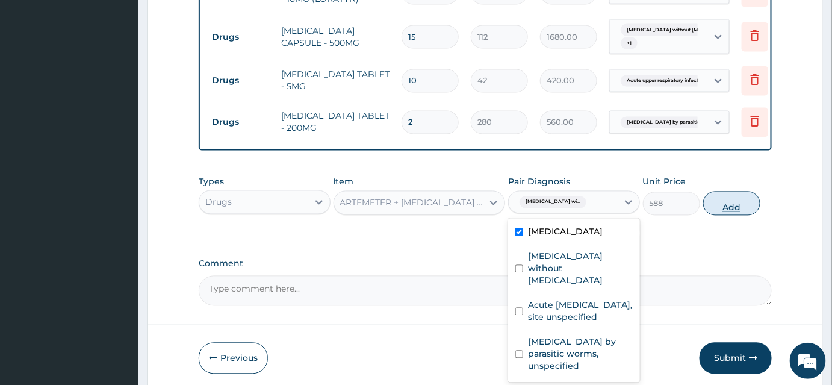
click at [721, 199] on button "Add" at bounding box center [731, 203] width 57 height 24
type input "0"
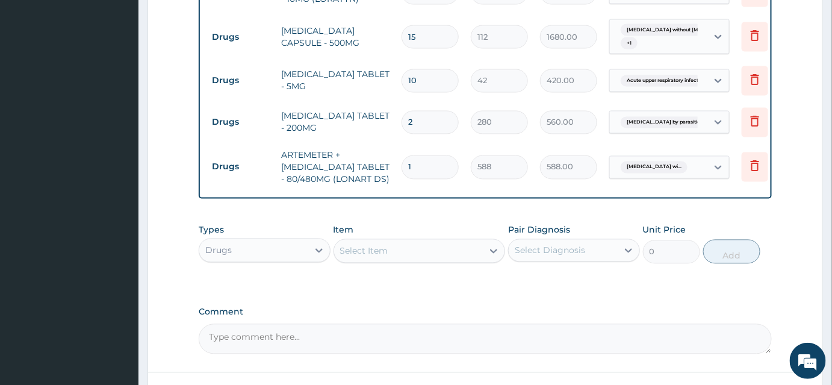
drag, startPoint x: 436, startPoint y: 157, endPoint x: 382, endPoint y: 156, distance: 54.2
click at [382, 156] on tr "Drugs ARTEMETER + [MEDICAL_DATA] TABLET - 80/480MG (LONART DS) 1 588 588.00 [ME…" at bounding box center [501, 167] width 590 height 48
type input "6"
type input "3528.00"
type input "6"
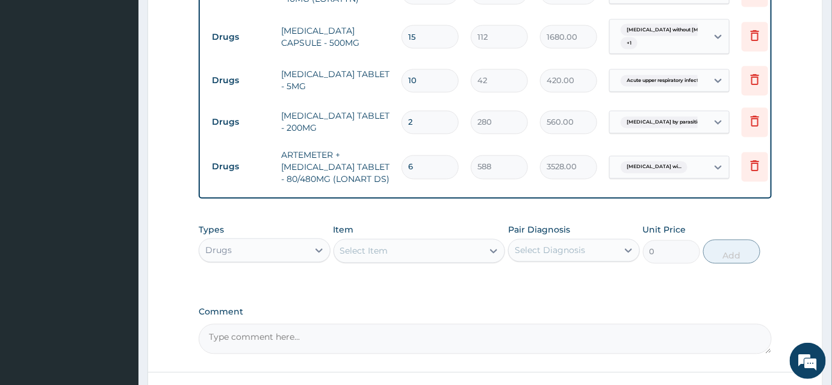
click at [396, 230] on div "Item Select Item" at bounding box center [419, 244] width 172 height 40
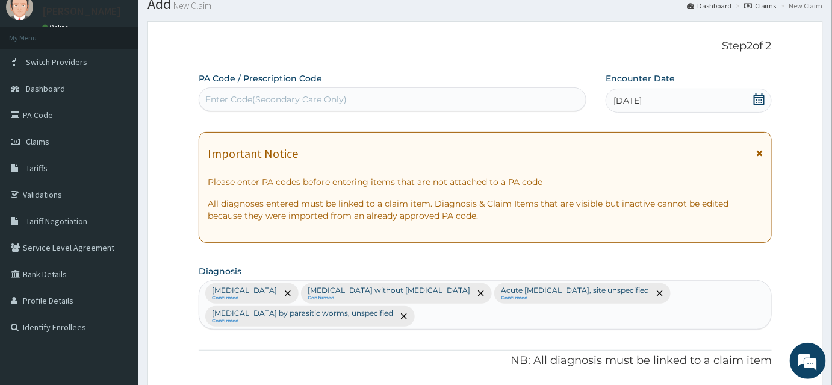
scroll to position [0, 0]
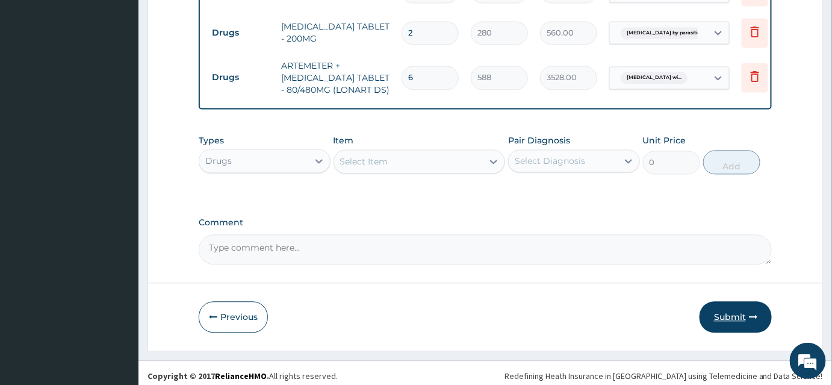
click at [732, 302] on button "Submit" at bounding box center [735, 316] width 72 height 31
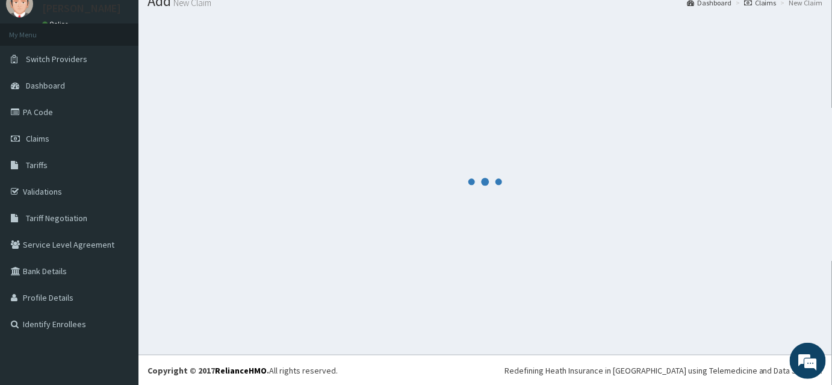
scroll to position [789, 0]
